Goal: Information Seeking & Learning: Understand process/instructions

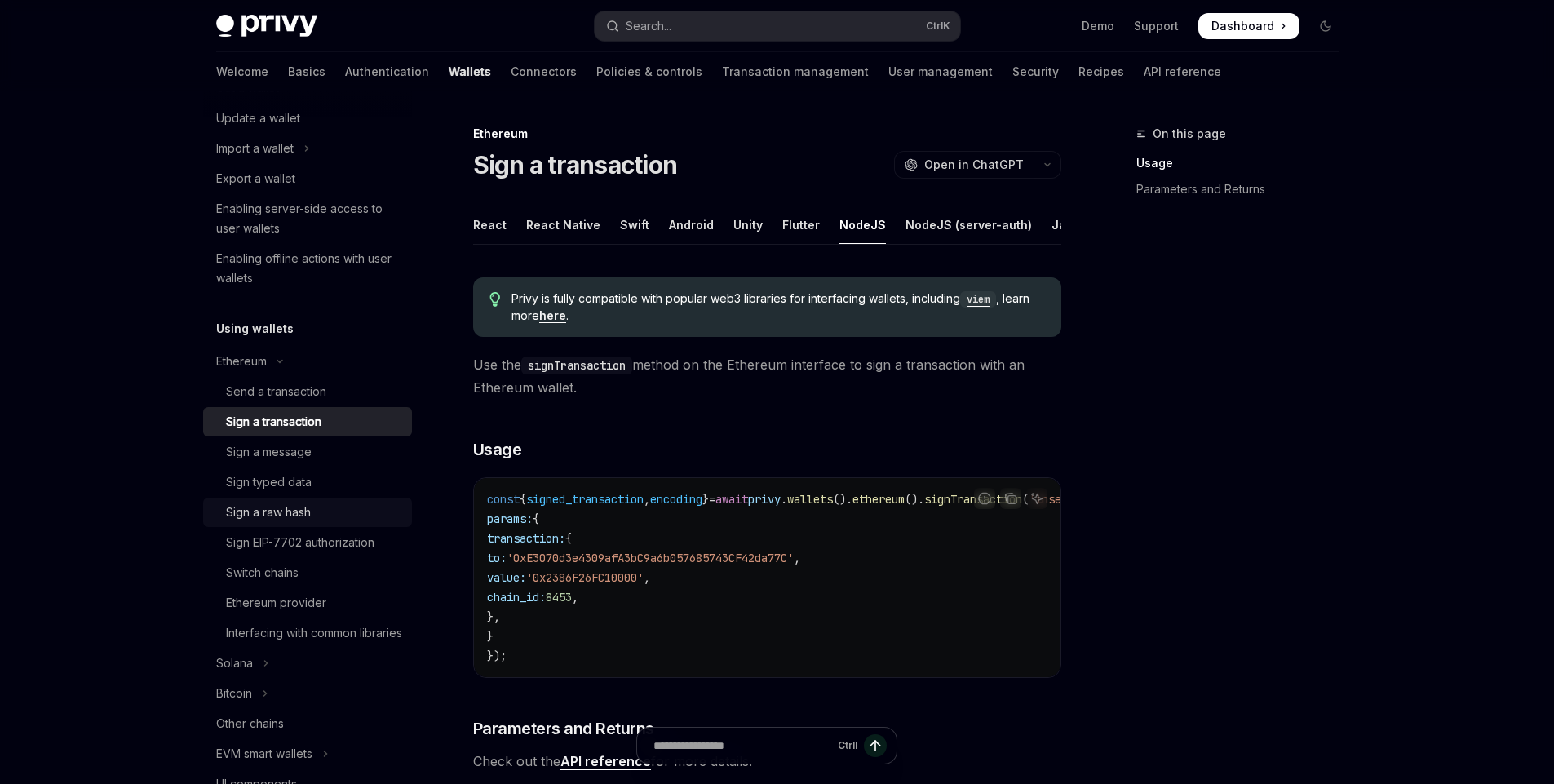
click at [307, 513] on div "Sign a raw hash" at bounding box center [269, 512] width 84 height 20
click at [293, 512] on div "Sign a raw hash" at bounding box center [269, 512] width 84 height 20
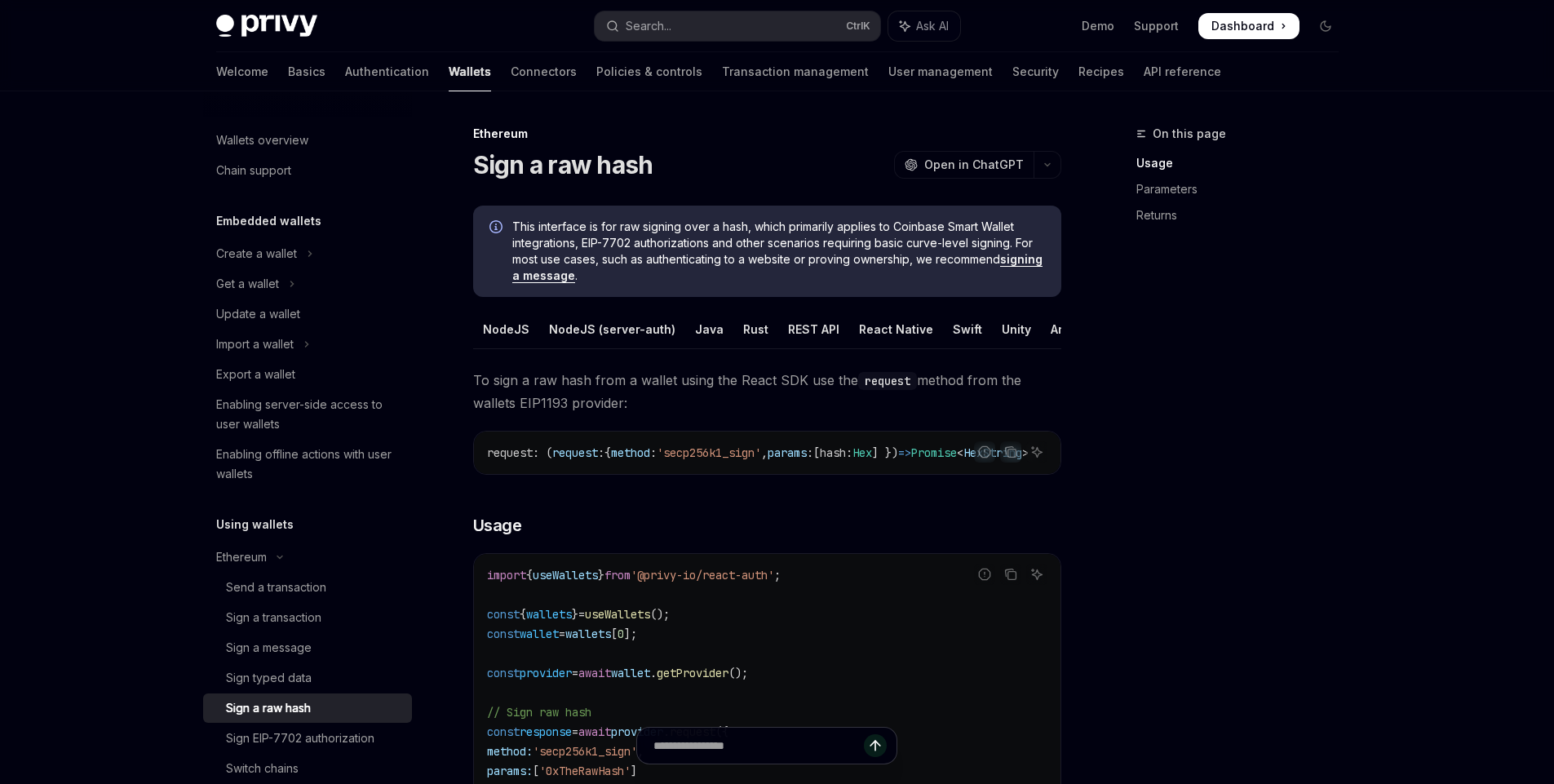
scroll to position [0, 117]
click at [714, 329] on div "REST API" at bounding box center [739, 329] width 51 height 39
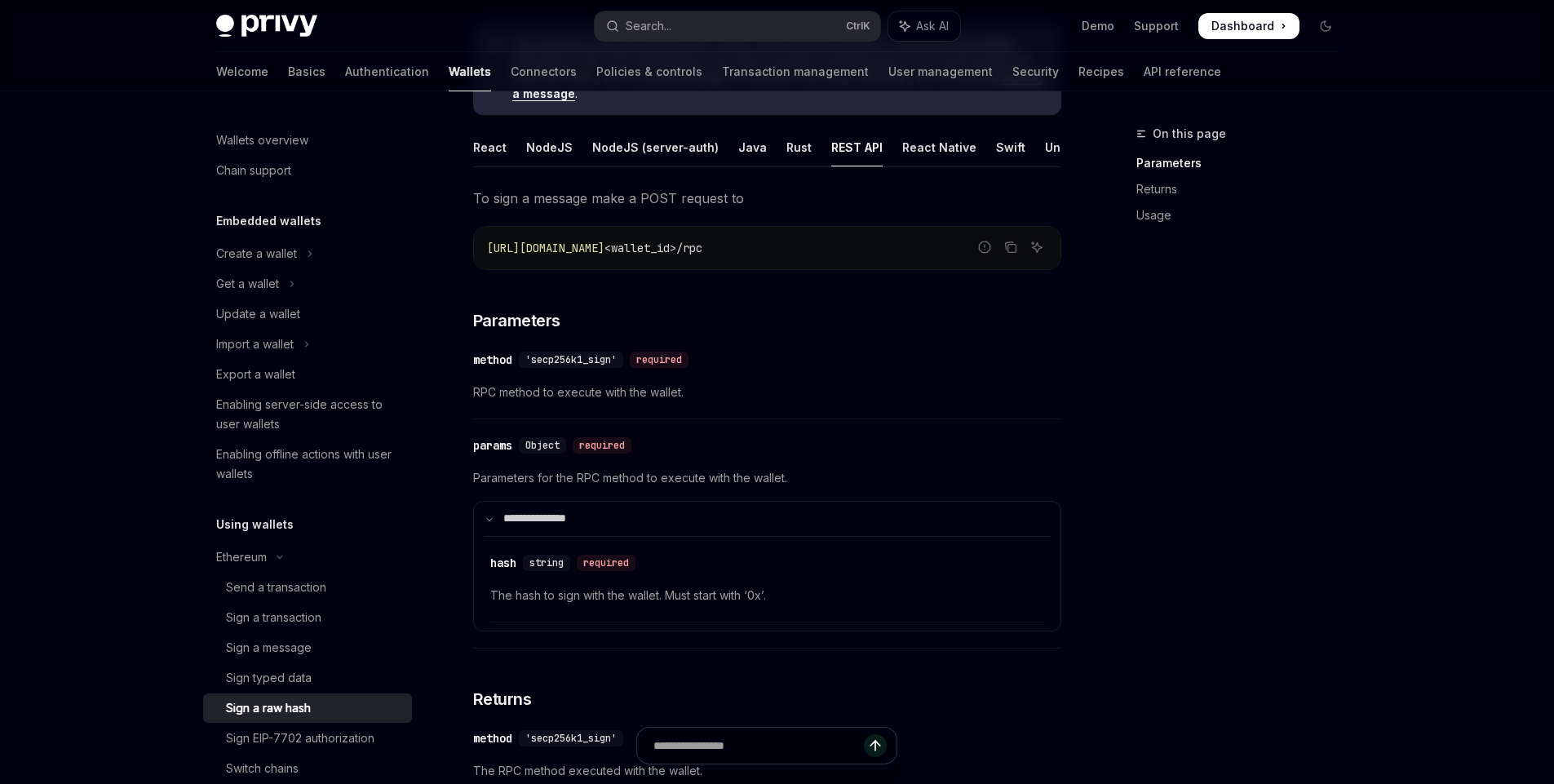
scroll to position [98, 0]
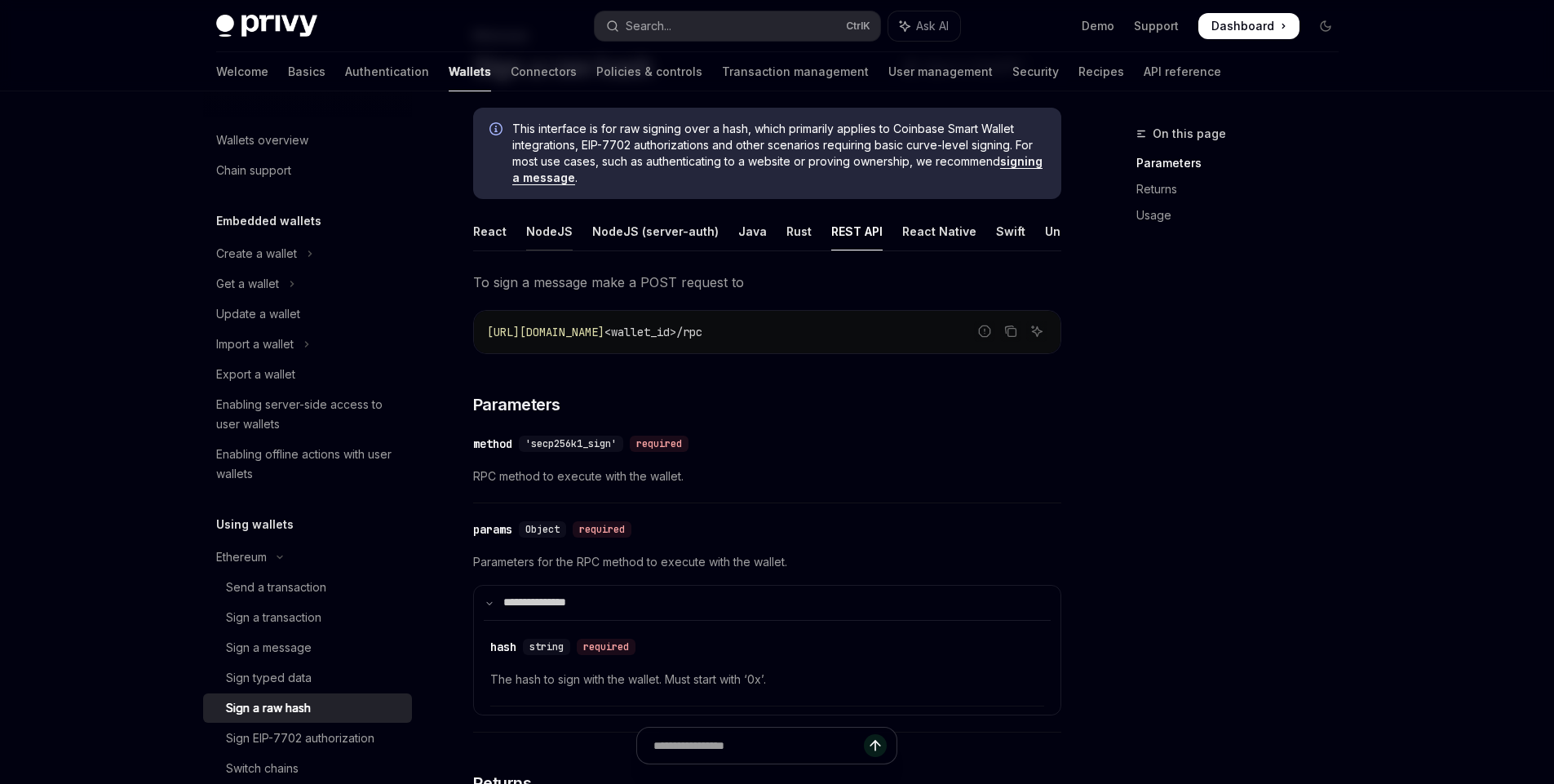
click at [546, 228] on div "NodeJS" at bounding box center [550, 231] width 47 height 39
type textarea "*"
